Goal: Task Accomplishment & Management: Manage account settings

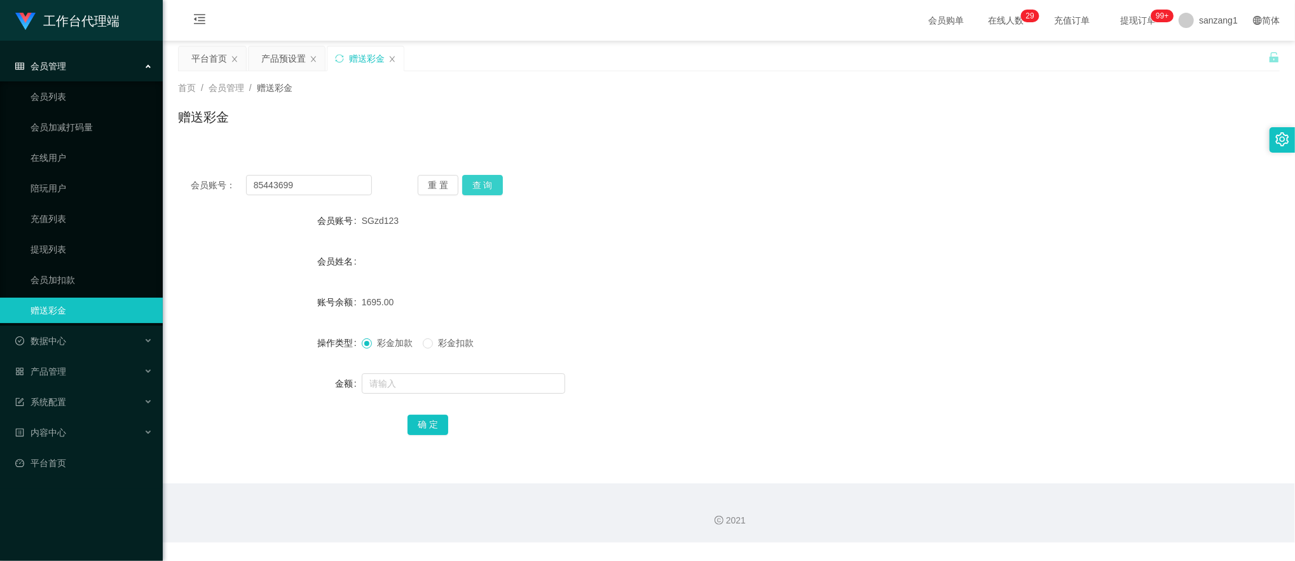
type input "85443699"
click at [469, 187] on button "查 询" at bounding box center [482, 185] width 41 height 20
click at [377, 380] on input "text" at bounding box center [463, 383] width 203 height 20
type input "100"
click at [432, 430] on button "确 定" at bounding box center [428, 425] width 41 height 20
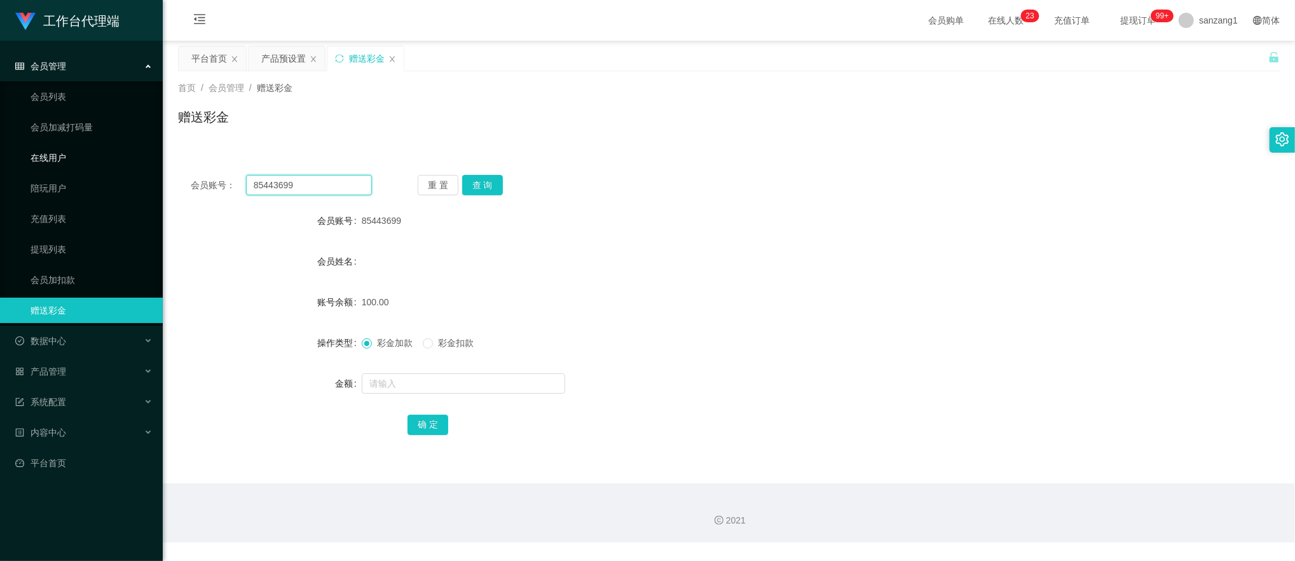
drag, startPoint x: 332, startPoint y: 186, endPoint x: 139, endPoint y: 168, distance: 194.1
click at [139, 168] on section "工作台代理端 会员管理 会员列表 会员加减打码量 在线用户 陪玩用户 充值列表 提现列表 会员加扣款 赠送彩金 数据中心 产品管理 注单管理 产品列表 产品预…" at bounding box center [647, 271] width 1295 height 542
paste input "444806354"
type input "444806354"
click at [501, 183] on button "查 询" at bounding box center [482, 185] width 41 height 20
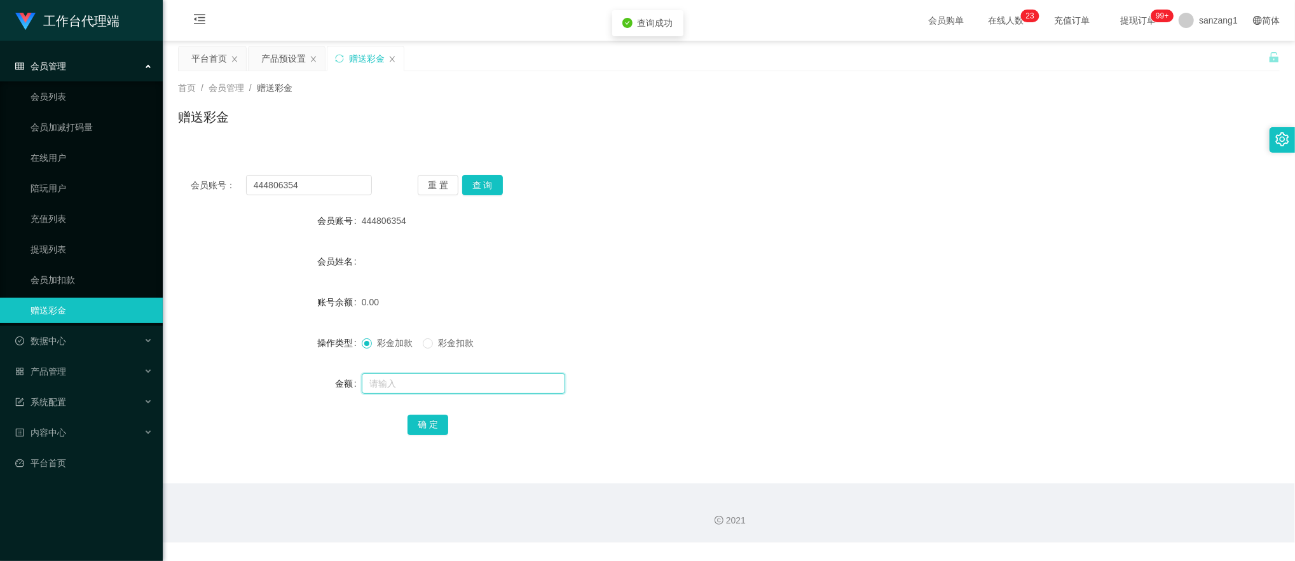
click at [384, 387] on input "text" at bounding box center [463, 383] width 203 height 20
type input "100"
click at [420, 427] on button "确 定" at bounding box center [428, 425] width 41 height 20
drag, startPoint x: 321, startPoint y: 181, endPoint x: 256, endPoint y: 156, distance: 70.3
click at [37, 144] on section "工作台代理端 会员管理 会员列表 会员加减打码量 在线用户 陪玩用户 充值列表 提现列表 会员加扣款 赠送彩金 数据中心 产品管理 注单管理 产品列表 产品预…" at bounding box center [647, 271] width 1295 height 542
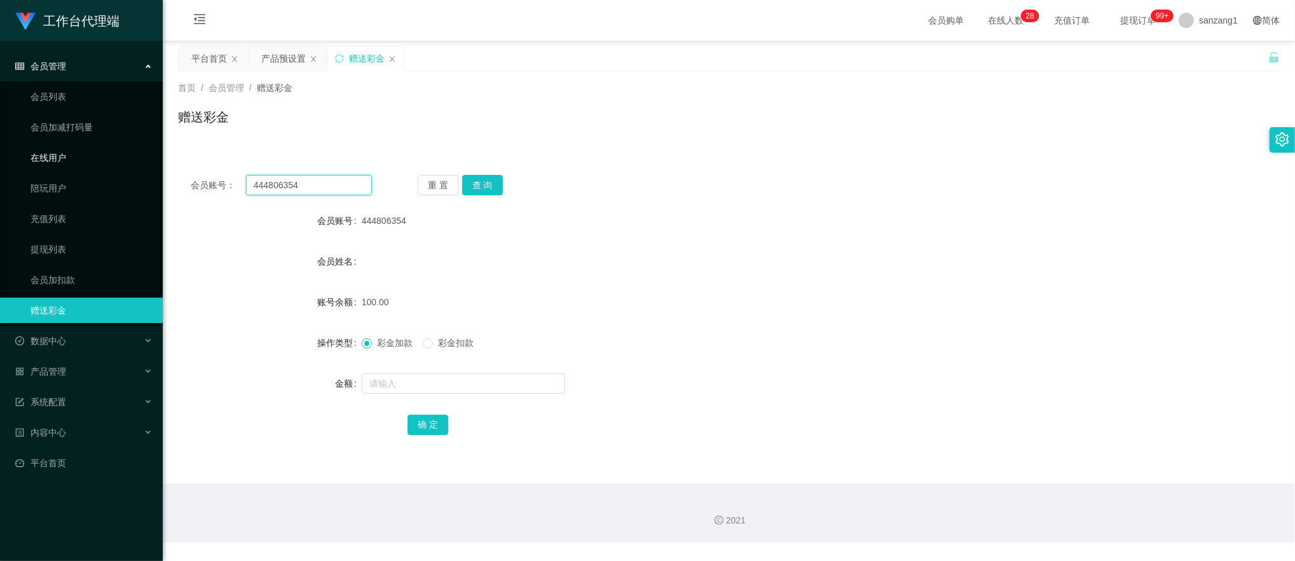
paste input "huikin"
type input "huikin"
click at [474, 184] on button "查 询" at bounding box center [482, 185] width 41 height 20
click at [398, 387] on input "text" at bounding box center [463, 383] width 203 height 20
type input "48000"
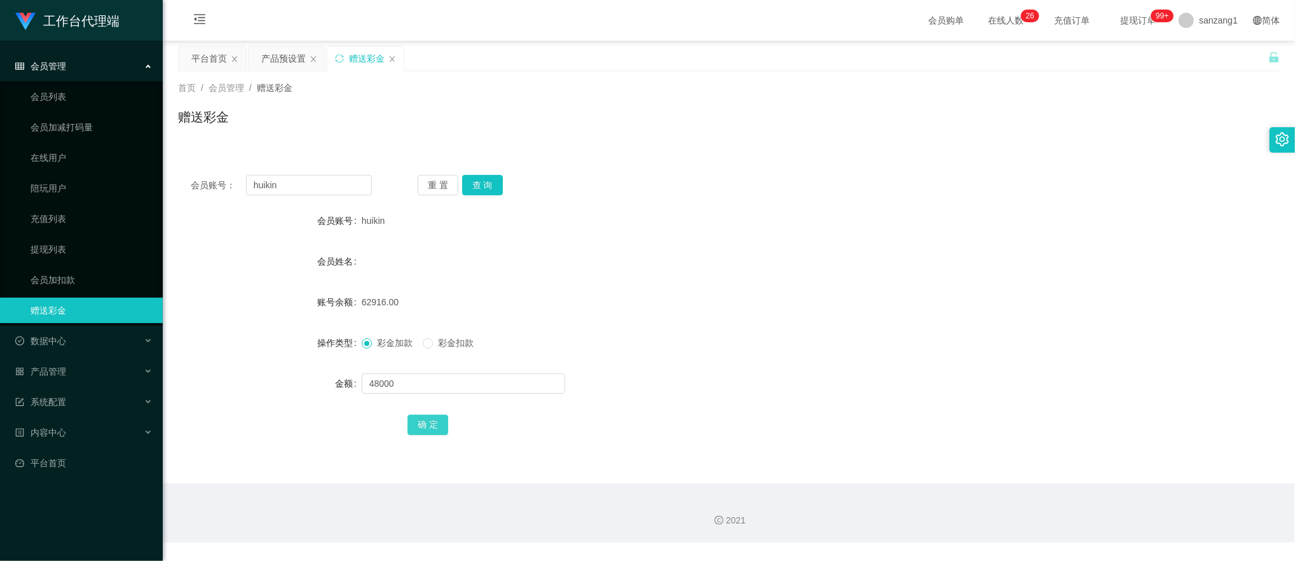
click at [428, 420] on button "确 定" at bounding box center [428, 425] width 41 height 20
click at [284, 57] on div "产品预设置" at bounding box center [283, 58] width 45 height 24
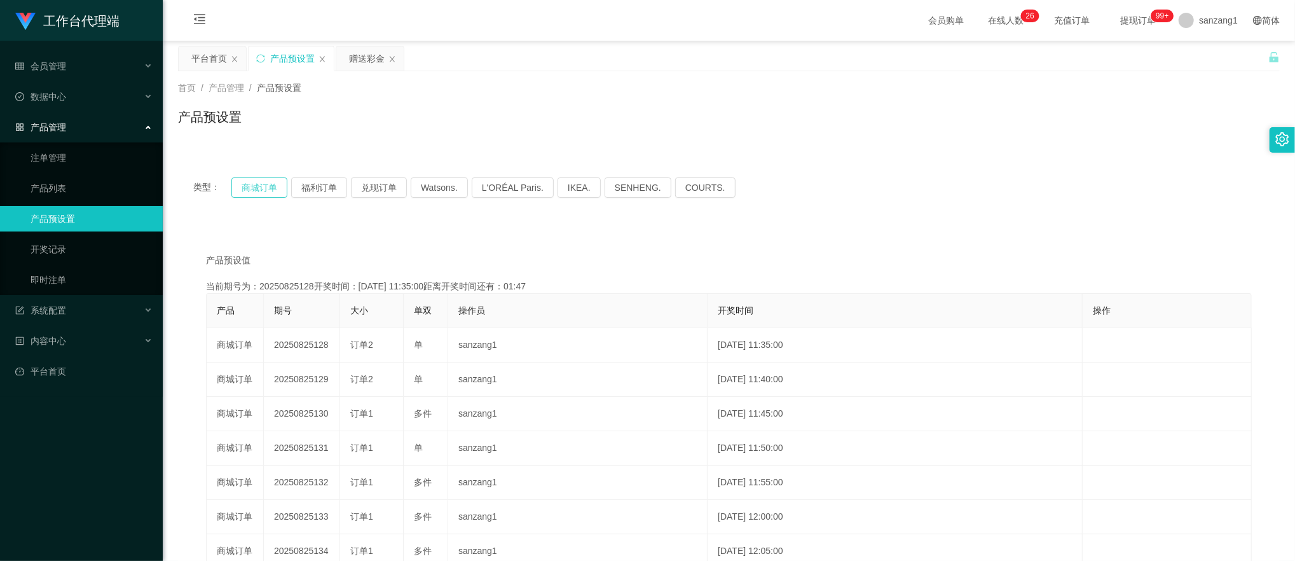
click at [243, 194] on button "商城订单" at bounding box center [259, 187] width 56 height 20
click at [252, 189] on button "商城订单" at bounding box center [259, 187] width 56 height 20
click at [252, 188] on button "商城订单" at bounding box center [259, 187] width 56 height 20
click at [357, 56] on div "赠送彩金" at bounding box center [367, 58] width 36 height 24
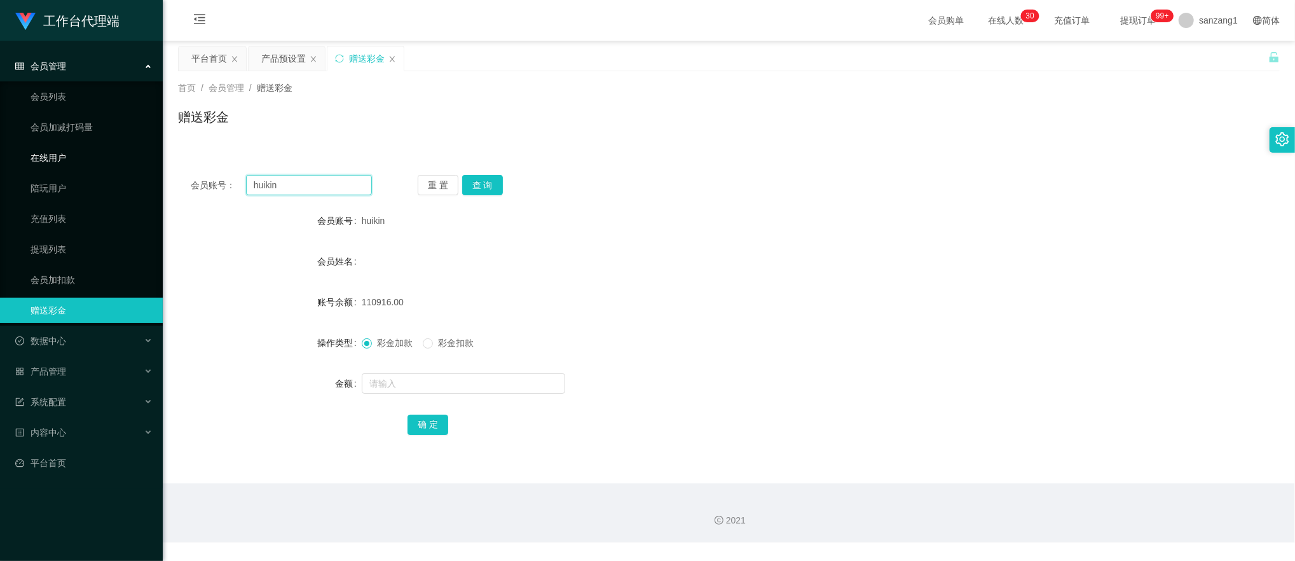
drag, startPoint x: 324, startPoint y: 183, endPoint x: 107, endPoint y: 168, distance: 217.3
click at [106, 169] on section "工作台代理端 会员管理 会员列表 会员加减打码量 在线用户 陪玩用户 充值列表 提现列表 会员加扣款 赠送彩金 数据中心 产品管理 注单管理 产品列表 产品预…" at bounding box center [647, 271] width 1295 height 542
paste input "85443699"
click at [493, 186] on button "查 询" at bounding box center [482, 185] width 41 height 20
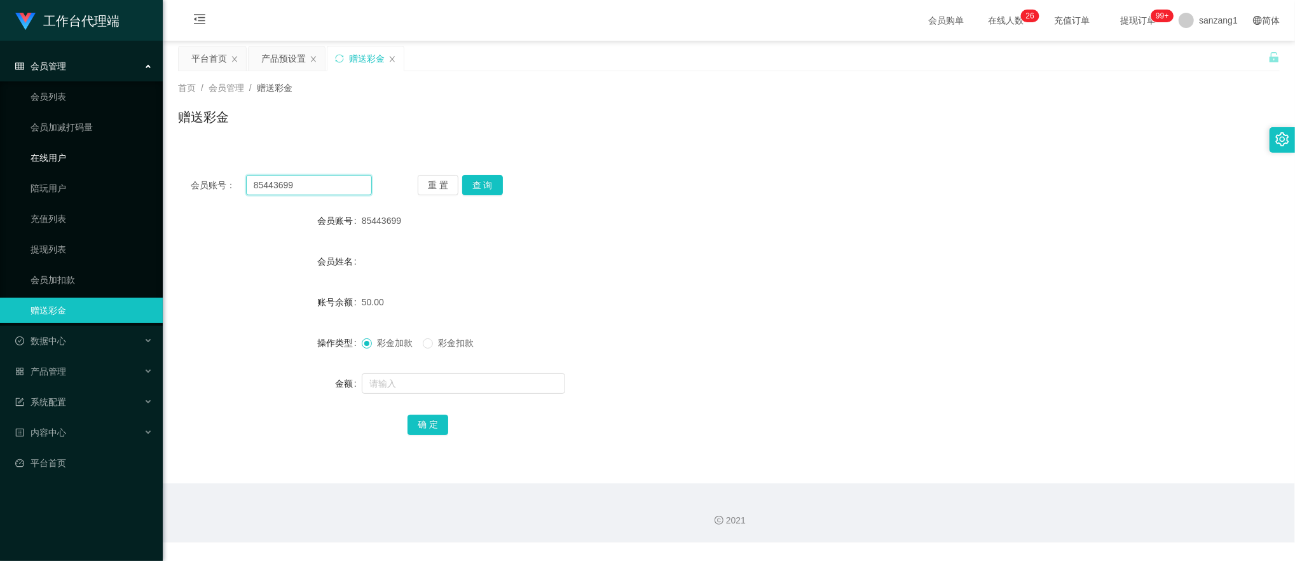
drag, startPoint x: 319, startPoint y: 178, endPoint x: 118, endPoint y: 155, distance: 202.2
click at [118, 155] on section "工作台代理端 会员管理 会员列表 会员加减打码量 在线用户 陪玩用户 充值列表 提现列表 会员加扣款 赠送彩金 数据中心 产品管理 注单管理 产品列表 产品预…" at bounding box center [647, 271] width 1295 height 542
paste input "444806354"
click at [499, 181] on button "查 询" at bounding box center [482, 185] width 41 height 20
click at [489, 184] on button "查 询" at bounding box center [482, 185] width 41 height 20
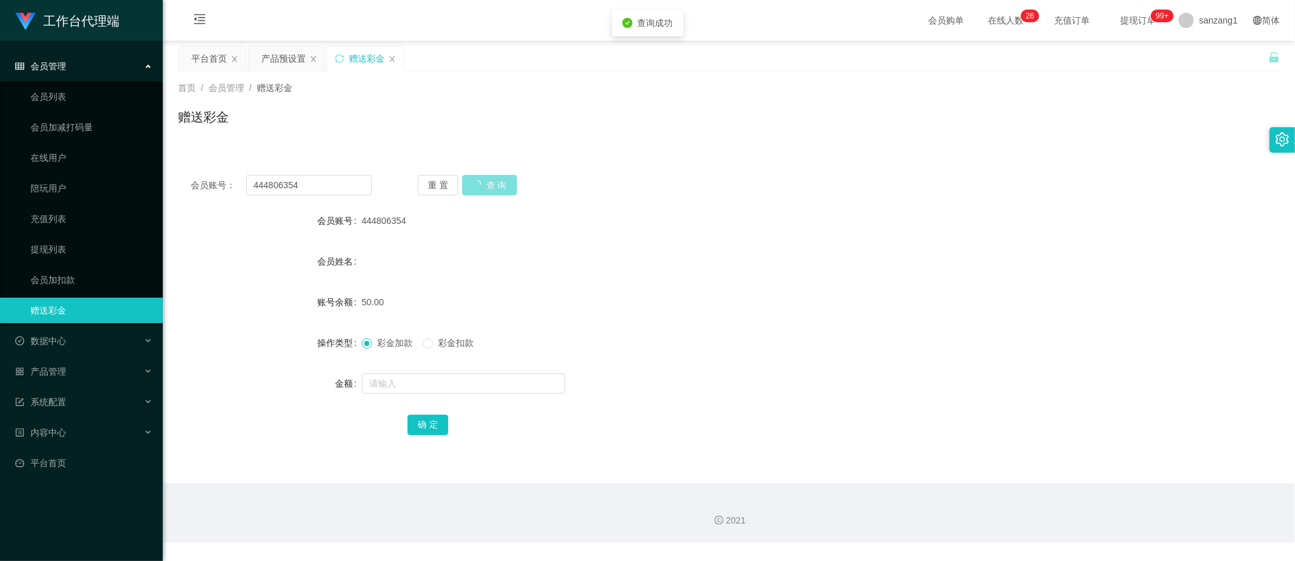
click at [488, 186] on button "查 询" at bounding box center [489, 185] width 55 height 20
drag, startPoint x: 319, startPoint y: 191, endPoint x: 195, endPoint y: 181, distance: 125.1
click at [195, 181] on div "会员账号： 444806354" at bounding box center [281, 185] width 181 height 20
paste input "85443699"
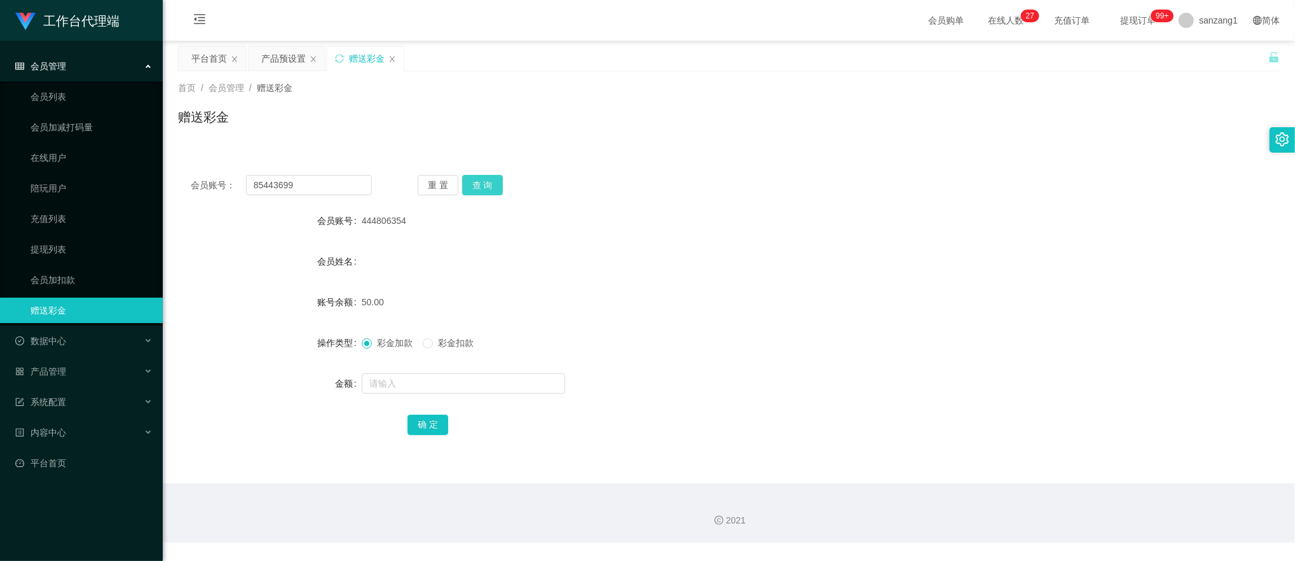
click at [491, 184] on button "查 询" at bounding box center [482, 185] width 41 height 20
drag, startPoint x: 149, startPoint y: 155, endPoint x: 154, endPoint y: 151, distance: 6.8
click at [112, 150] on section "工作台代理端 会员管理 会员列表 会员加减打码量 在线用户 陪玩用户 充值列表 提现列表 会员加扣款 赠送彩金 数据中心 产品管理 注单管理 产品列表 产品预…" at bounding box center [647, 271] width 1295 height 542
paste input "444806354"
type input "444806354"
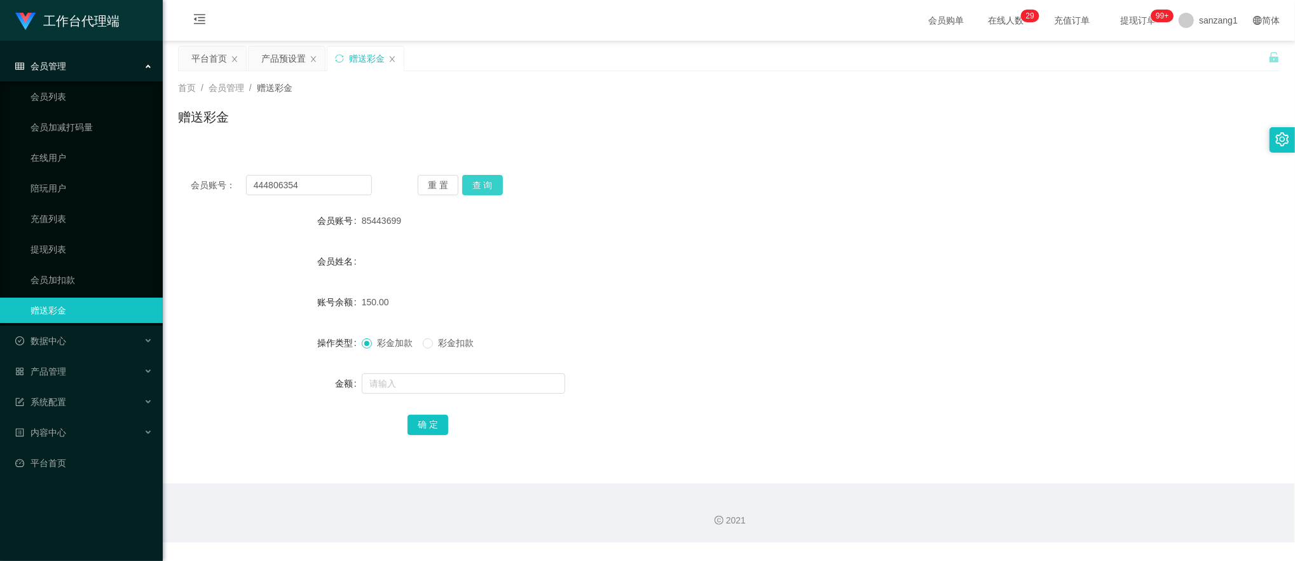
click at [484, 184] on button "查 询" at bounding box center [482, 185] width 41 height 20
click at [491, 179] on button "查 询" at bounding box center [482, 185] width 41 height 20
click at [432, 349] on label "彩金扣款" at bounding box center [451, 342] width 56 height 13
click at [395, 384] on input "text" at bounding box center [463, 383] width 203 height 20
type input "150"
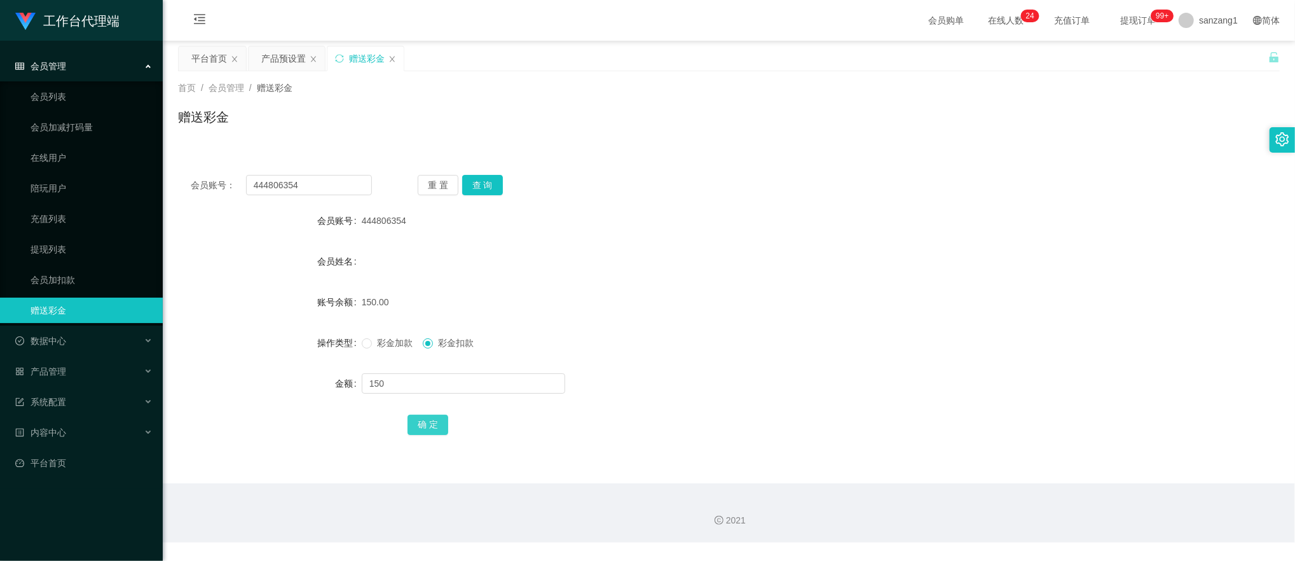
click at [436, 425] on button "确 定" at bounding box center [428, 425] width 41 height 20
click at [202, 186] on div "会员账号： 444806354" at bounding box center [281, 185] width 181 height 20
paste input "85443699"
type input "85443699"
click at [476, 188] on button "查 询" at bounding box center [482, 185] width 41 height 20
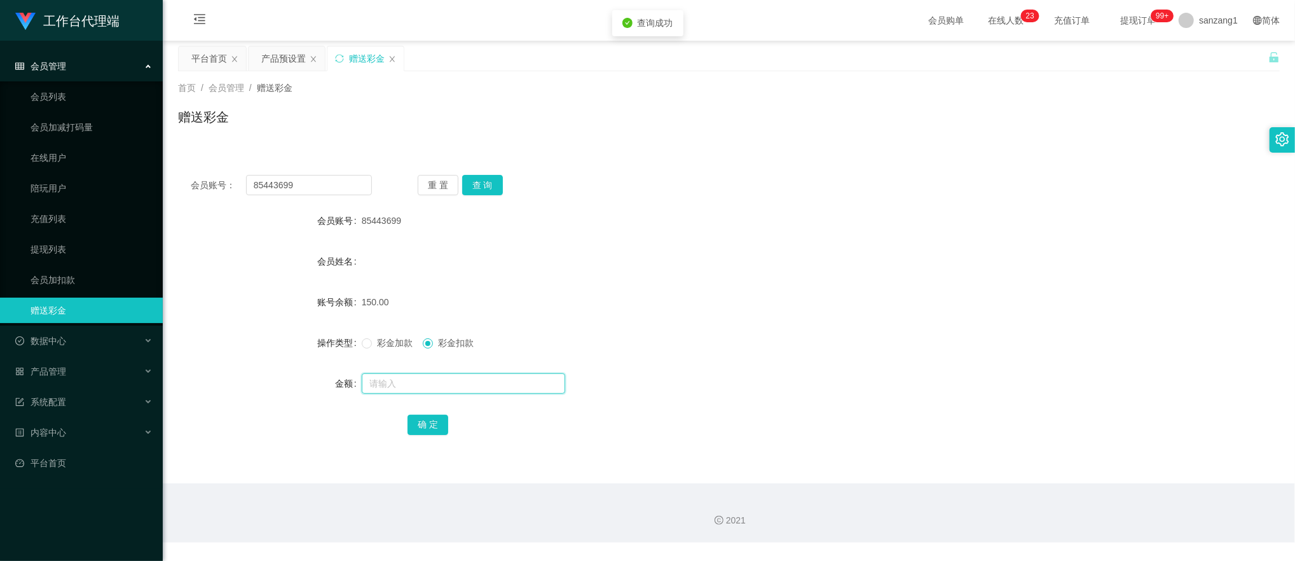
click at [379, 385] on input "text" at bounding box center [463, 383] width 203 height 20
type input "150"
click at [443, 421] on button "确 定" at bounding box center [428, 425] width 41 height 20
